Goal: Information Seeking & Learning: Learn about a topic

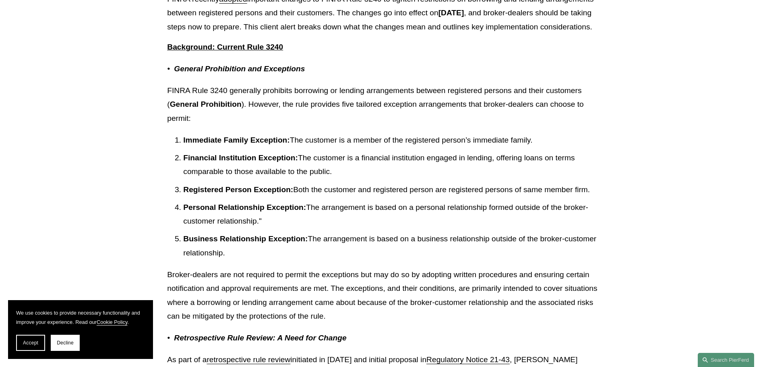
scroll to position [245, 0]
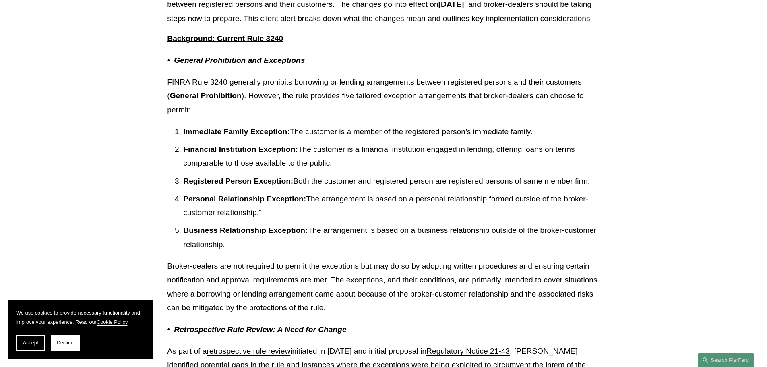
click at [350, 139] on p "Immediate Family Exception: The customer is a member of the registered person’s…" at bounding box center [391, 132] width 416 height 14
click at [373, 157] on p "Financial Institution Exception: The customer is a financial institution engage…" at bounding box center [391, 156] width 416 height 28
click at [23, 344] on span "Accept" at bounding box center [30, 343] width 15 height 6
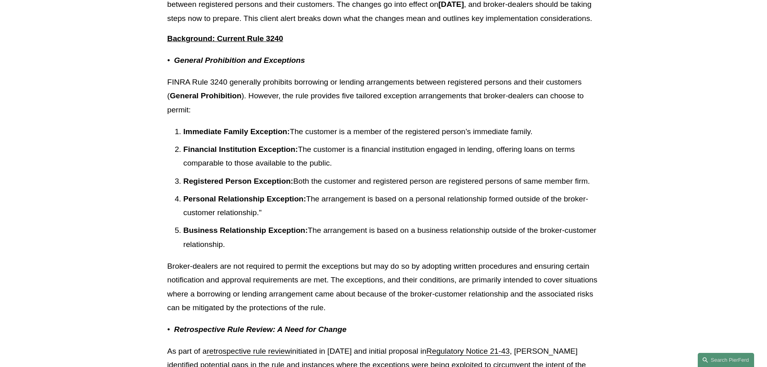
click at [353, 170] on p "Financial Institution Exception: The customer is a financial institution engage…" at bounding box center [391, 156] width 416 height 28
click at [358, 109] on p "FINRA Rule 3240 generally prohibits borrowing or lending arrangements between r…" at bounding box center [383, 96] width 432 height 42
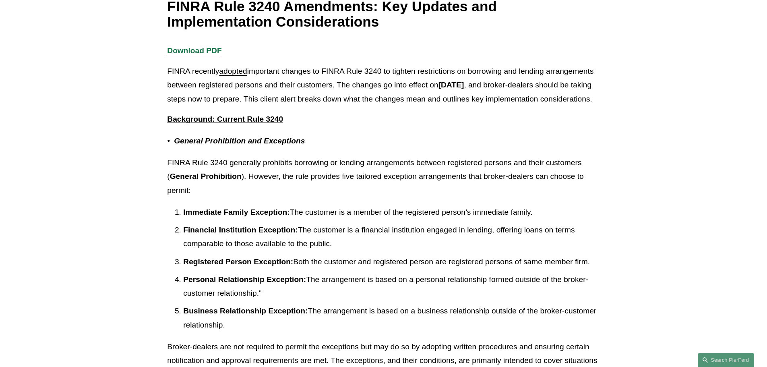
scroll to position [205, 0]
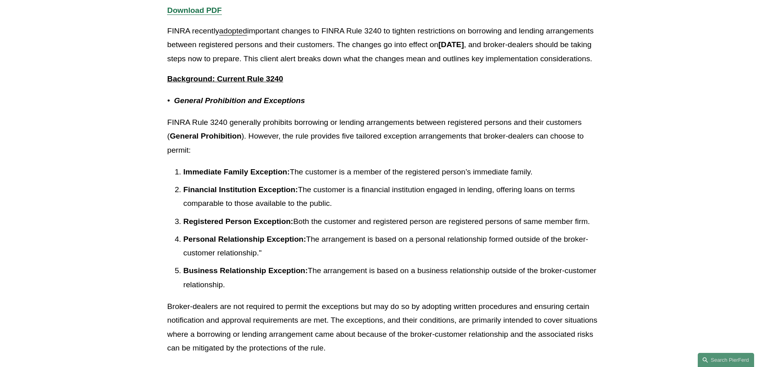
drag, startPoint x: 190, startPoint y: 186, endPoint x: 255, endPoint y: 183, distance: 65.2
click at [255, 176] on strong "Immediate Family Exception:" at bounding box center [236, 171] width 106 height 8
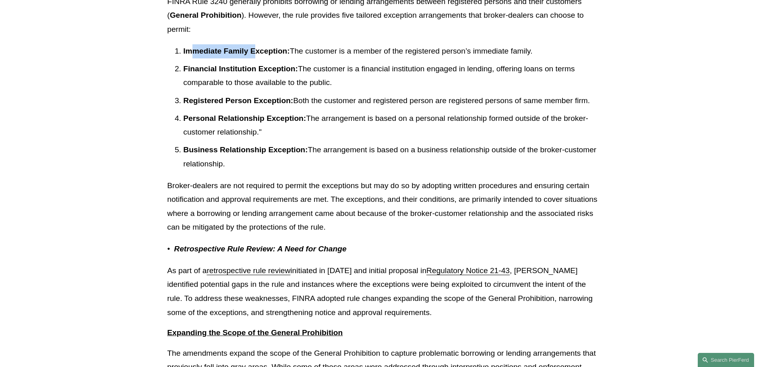
scroll to position [286, 0]
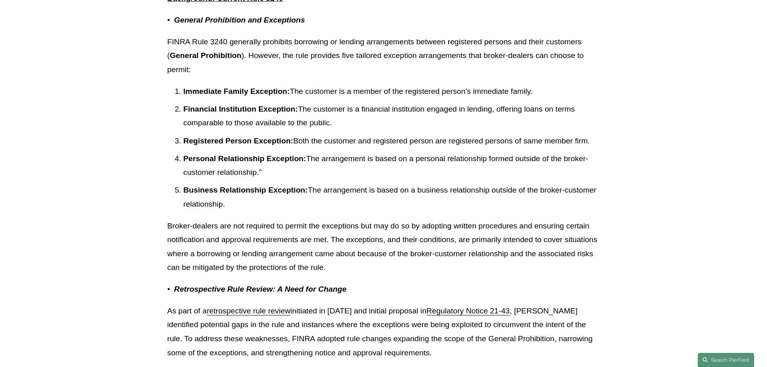
click at [245, 194] on strong "Business Relationship Exception:" at bounding box center [245, 190] width 124 height 8
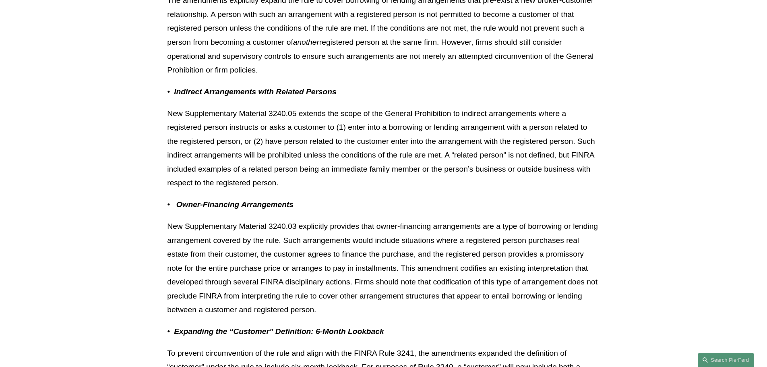
scroll to position [1472, 0]
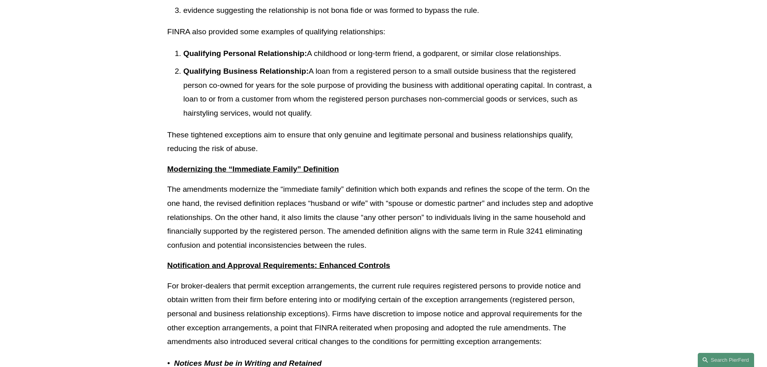
click at [357, 223] on p "The amendments modernize the “immediate family” definition which both expands a…" at bounding box center [383, 217] width 432 height 70
click at [401, 269] on div "Download PDF FINRA recently adopted important changes to FINRA Rule 3240 to tig…" at bounding box center [383, 89] width 432 height 2706
click at [412, 239] on p "The amendments modernize the “immediate family” definition which both expands a…" at bounding box center [383, 217] width 432 height 70
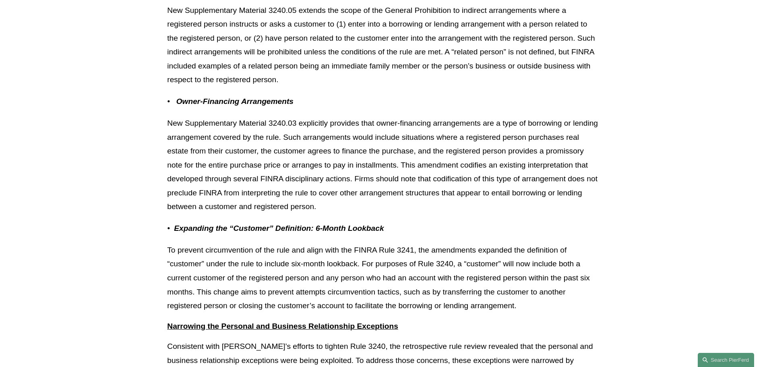
scroll to position [990, 0]
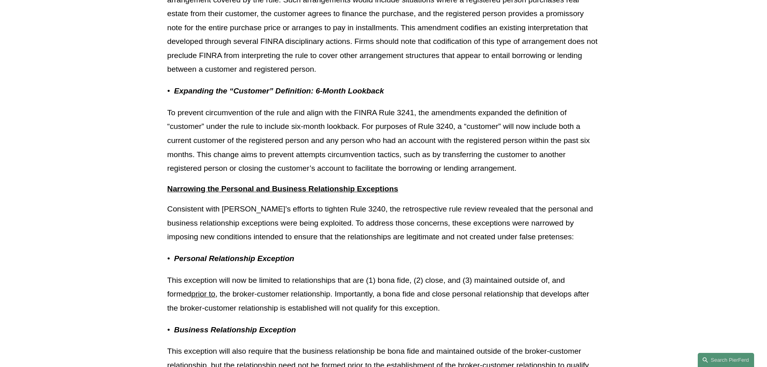
drag, startPoint x: 616, startPoint y: 97, endPoint x: 621, endPoint y: 80, distance: 18.5
drag, startPoint x: 601, startPoint y: 103, endPoint x: 579, endPoint y: 139, distance: 41.9
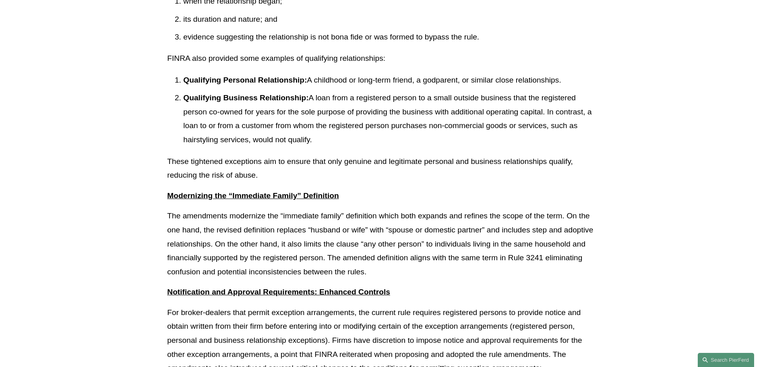
scroll to position [1513, 0]
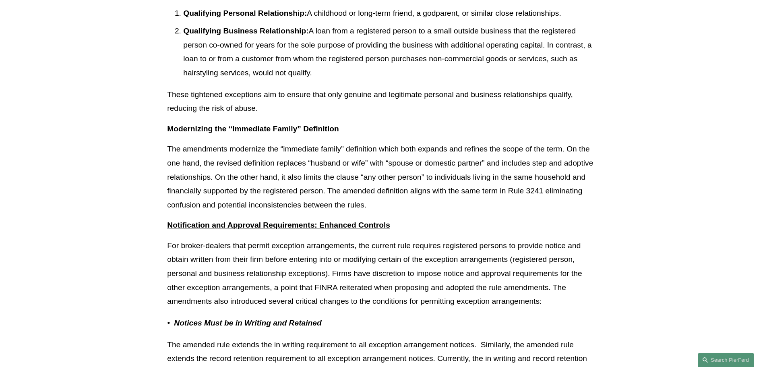
drag, startPoint x: 515, startPoint y: 179, endPoint x: 525, endPoint y: 31, distance: 148.4
click at [507, 173] on p "The amendments modernize the “immediate family” definition which both expands a…" at bounding box center [383, 177] width 432 height 70
